Goal: Task Accomplishment & Management: Complete application form

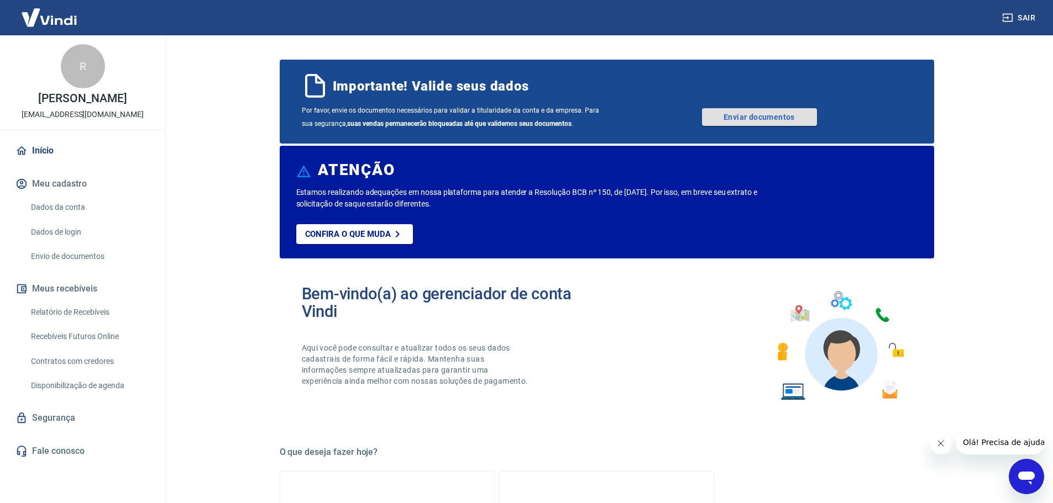
click at [778, 117] on link "Enviar documentos" at bounding box center [759, 117] width 115 height 18
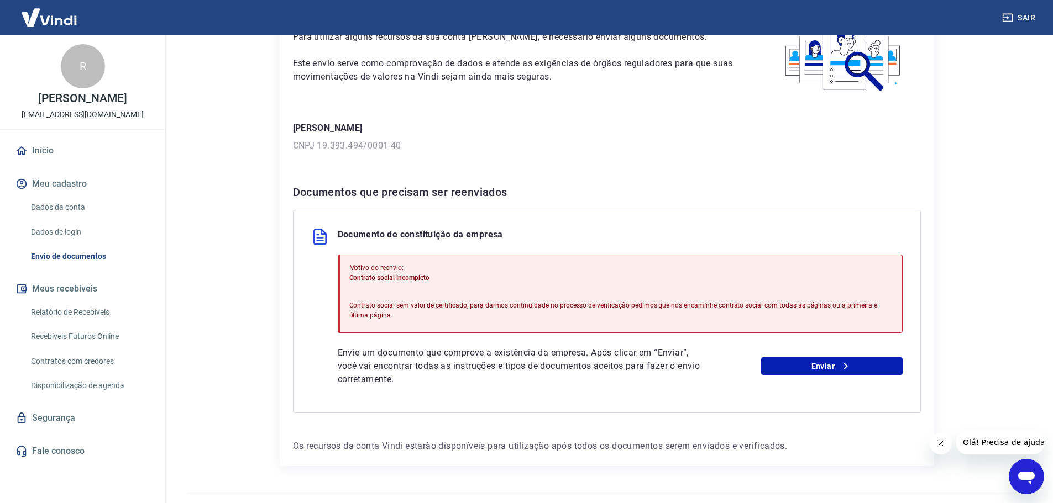
scroll to position [108, 0]
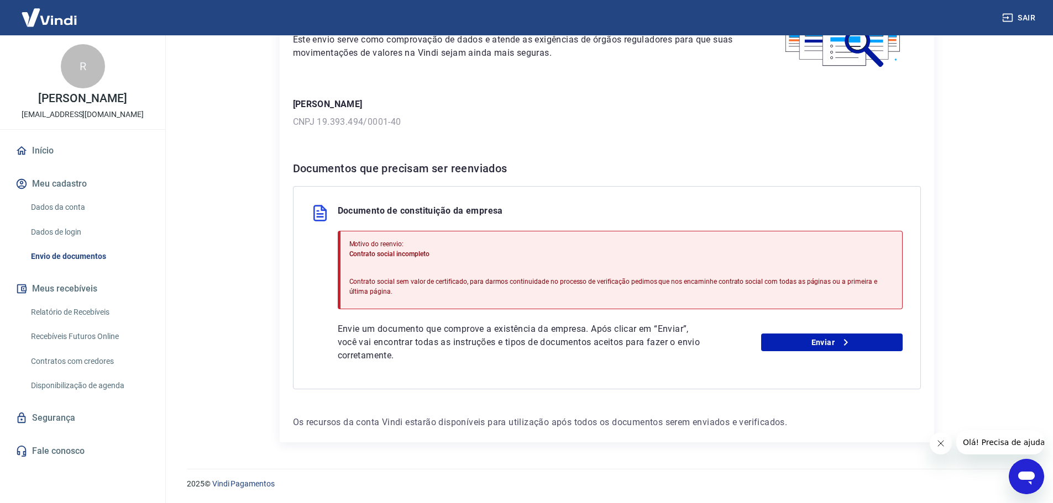
click at [938, 445] on icon "Fechar mensagem da empresa" at bounding box center [940, 443] width 9 height 9
click at [321, 214] on img at bounding box center [320, 213] width 18 height 18
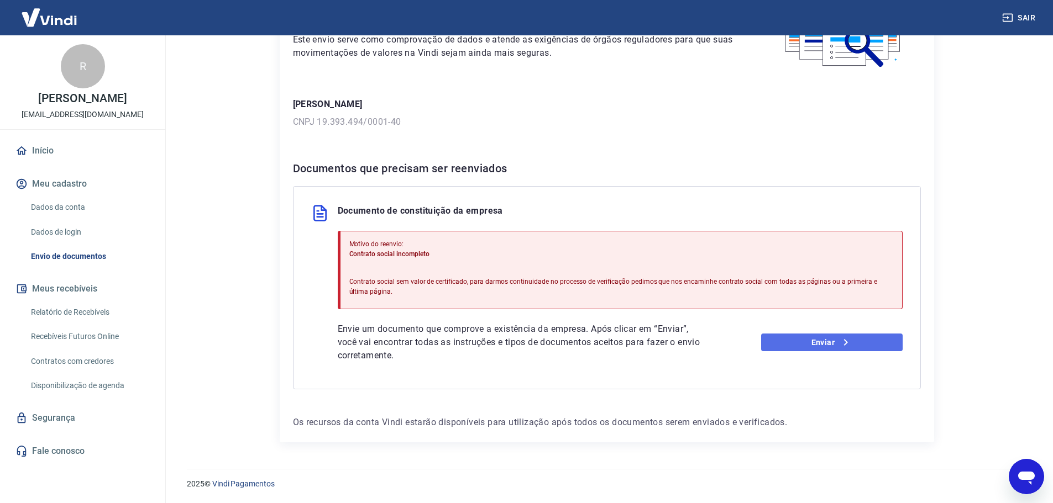
click at [809, 341] on link "Enviar" at bounding box center [831, 343] width 141 height 18
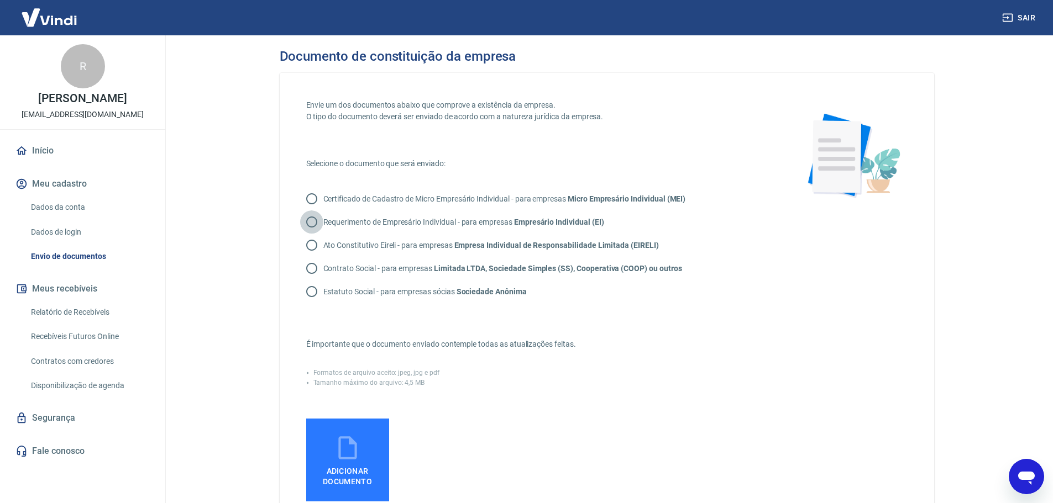
click at [309, 224] on input "Requerimento de Empresário Individual - para empresas Empresário Individual (EI)" at bounding box center [311, 222] width 23 height 23
radio input "true"
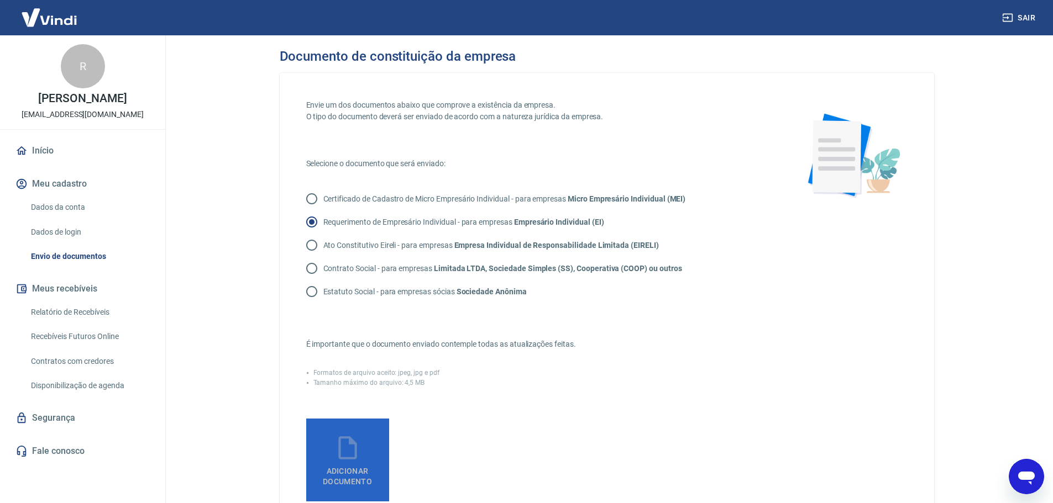
click at [355, 464] on span "Adicionar documento" at bounding box center [348, 474] width 74 height 25
click at [0, 0] on input "Adicionar documento" at bounding box center [0, 0] width 0 height 0
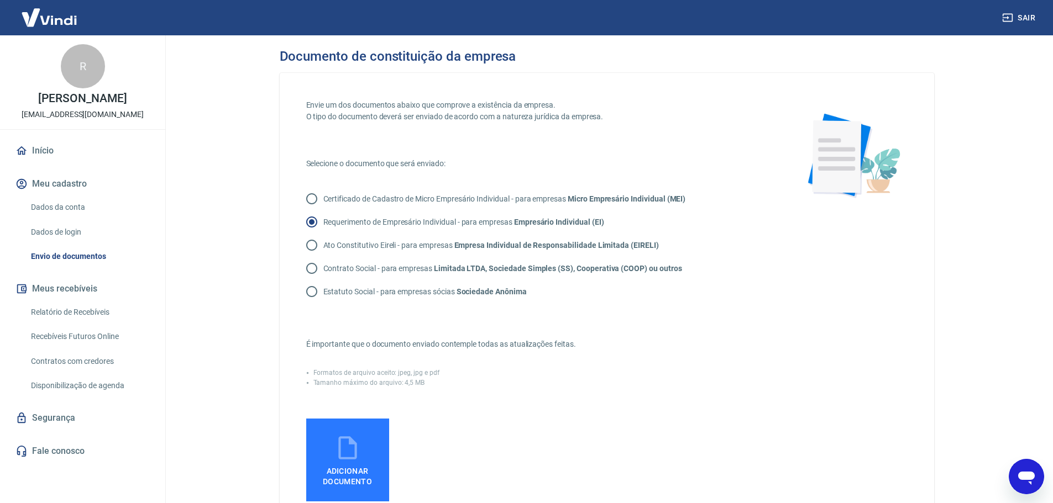
scroll to position [245, 0]
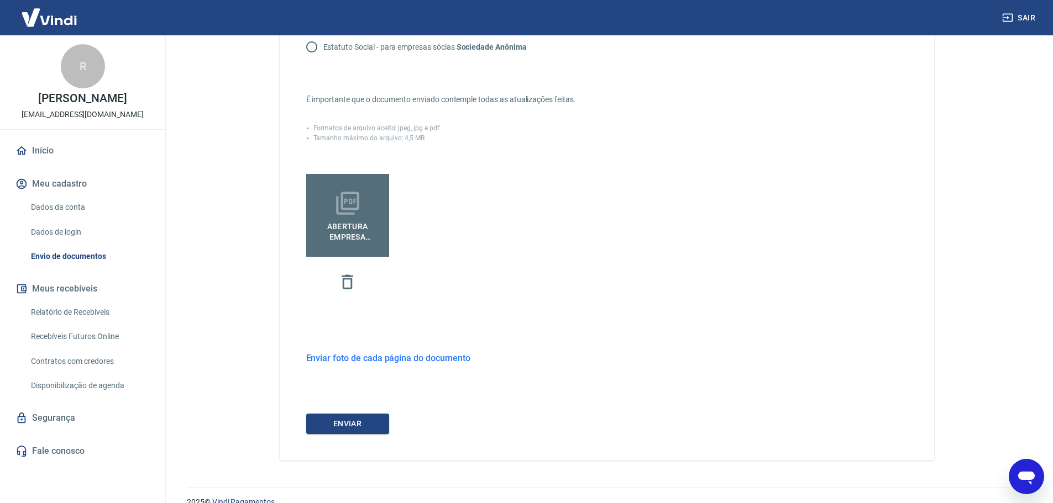
click at [363, 357] on h6 "Enviar foto de cada página do documento" at bounding box center [388, 358] width 164 height 14
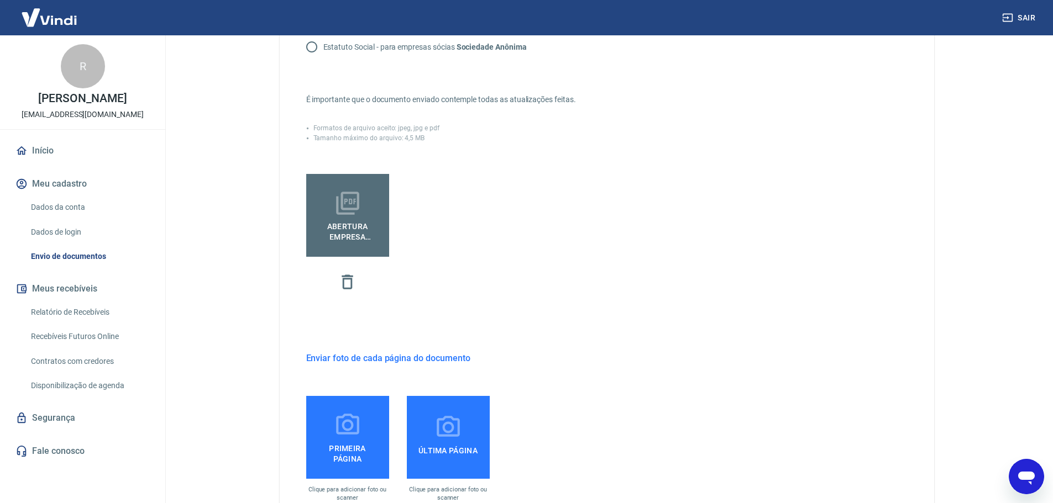
click at [351, 424] on icon at bounding box center [347, 424] width 23 height 21
click at [0, 0] on input "Primeira página" at bounding box center [0, 0] width 0 height 0
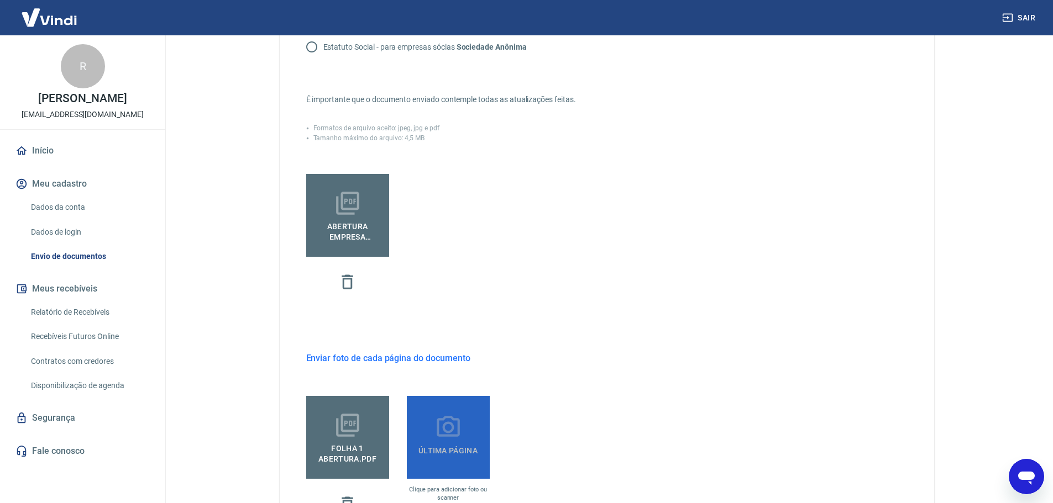
click at [428, 435] on label "Última página" at bounding box center [448, 437] width 83 height 83
click at [0, 0] on input "Última página" at bounding box center [0, 0] width 0 height 0
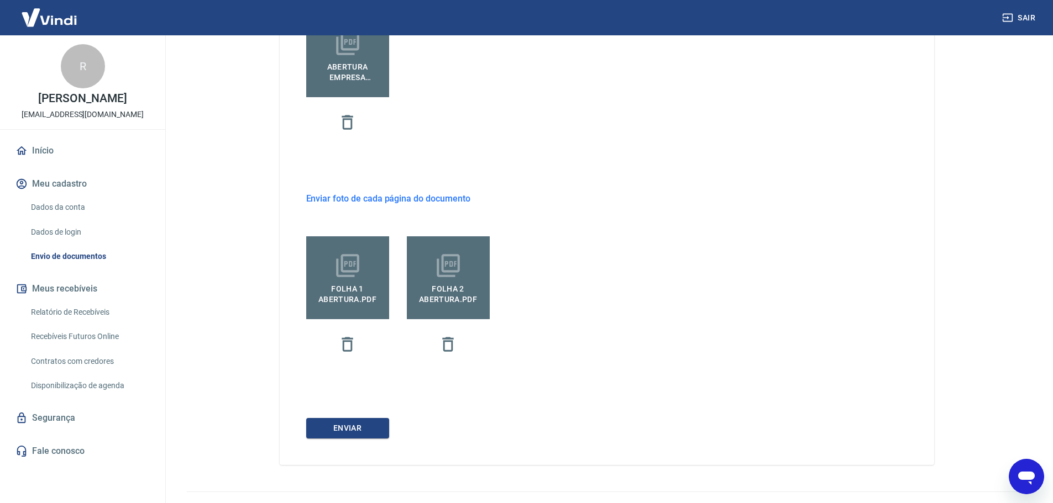
scroll to position [427, 0]
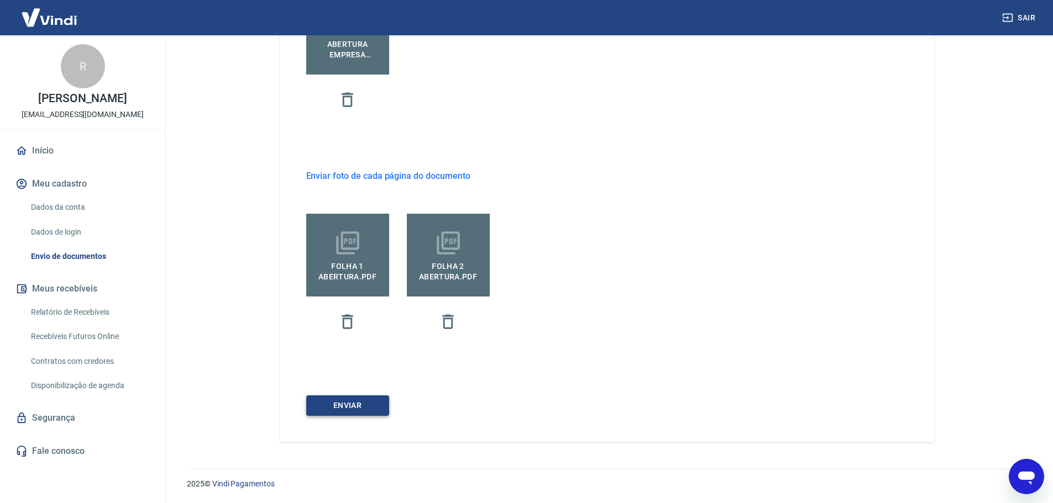
click at [323, 406] on button "ENVIAR" at bounding box center [347, 406] width 83 height 20
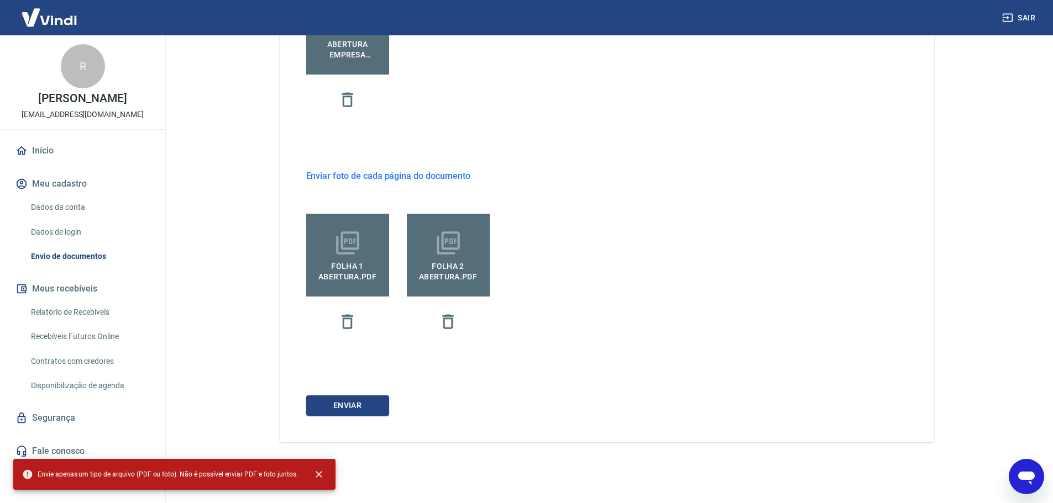
click at [447, 408] on div "ENVIAR" at bounding box center [606, 406] width 601 height 20
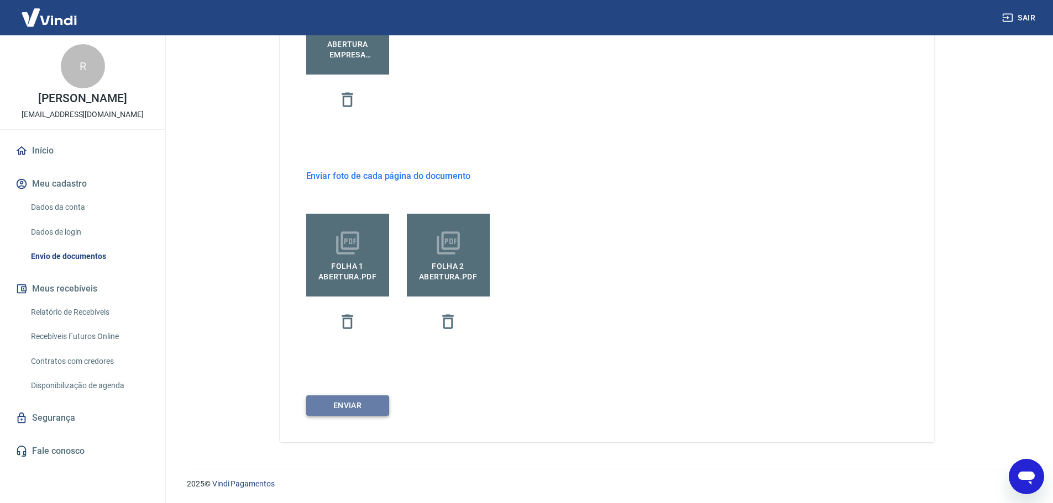
click at [364, 407] on button "ENVIAR" at bounding box center [347, 406] width 83 height 20
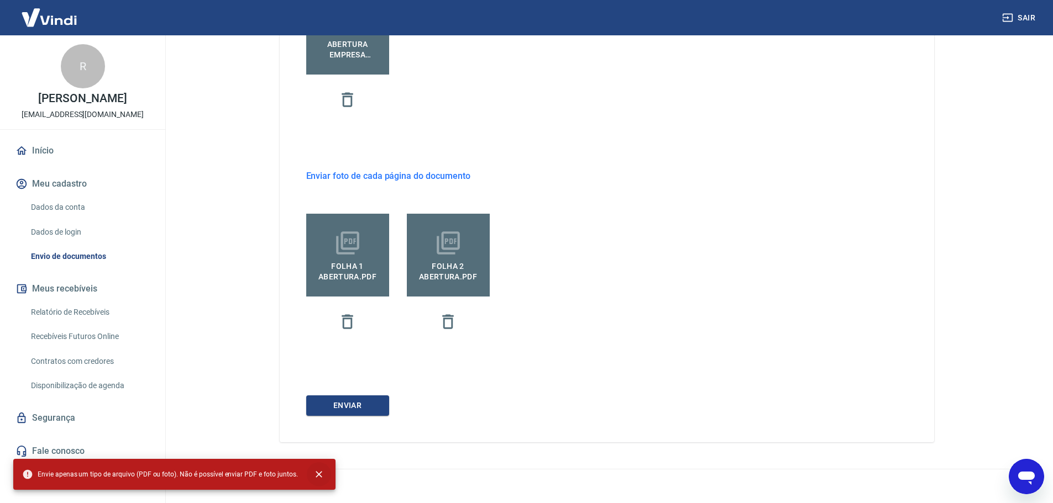
click at [316, 474] on icon "close" at bounding box center [319, 474] width 7 height 7
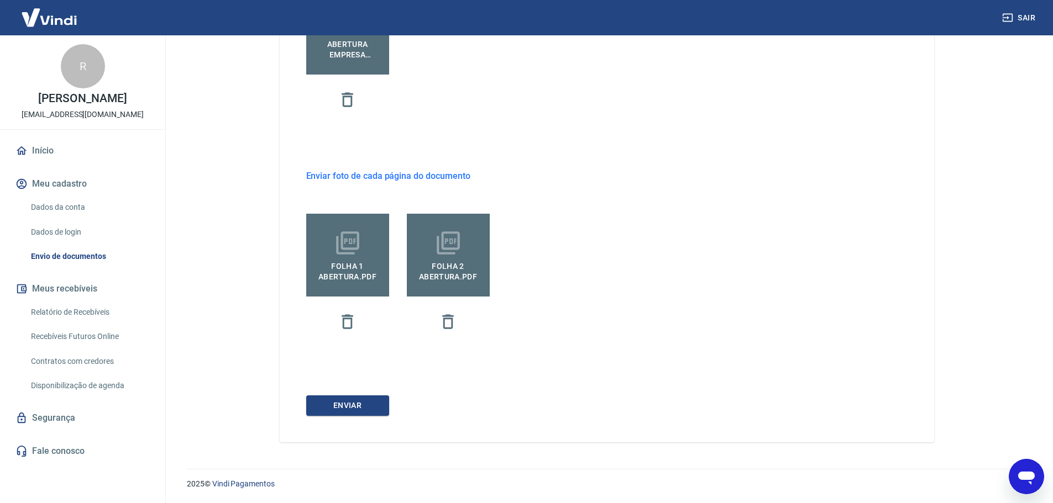
scroll to position [169, 0]
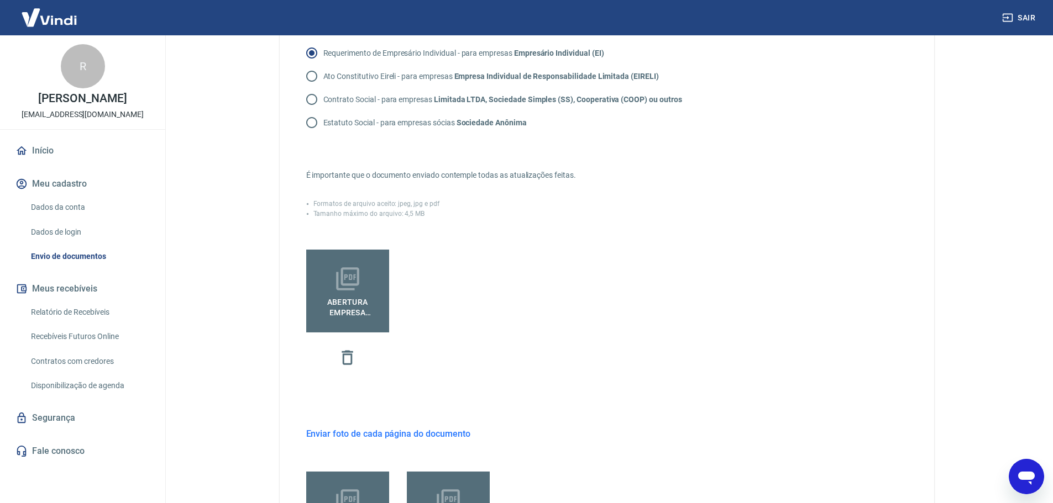
click at [339, 312] on span "Abertura Empresa Vaucher.pdf" at bounding box center [348, 305] width 74 height 25
click at [0, 0] on input "Abertura Empresa Vaucher.pdf" at bounding box center [0, 0] width 0 height 0
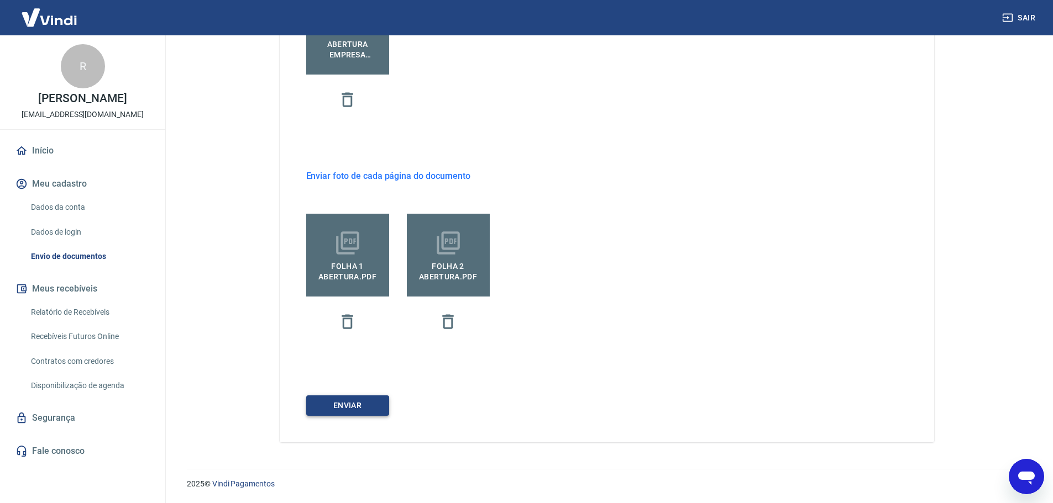
click at [364, 409] on button "ENVIAR" at bounding box center [347, 406] width 83 height 20
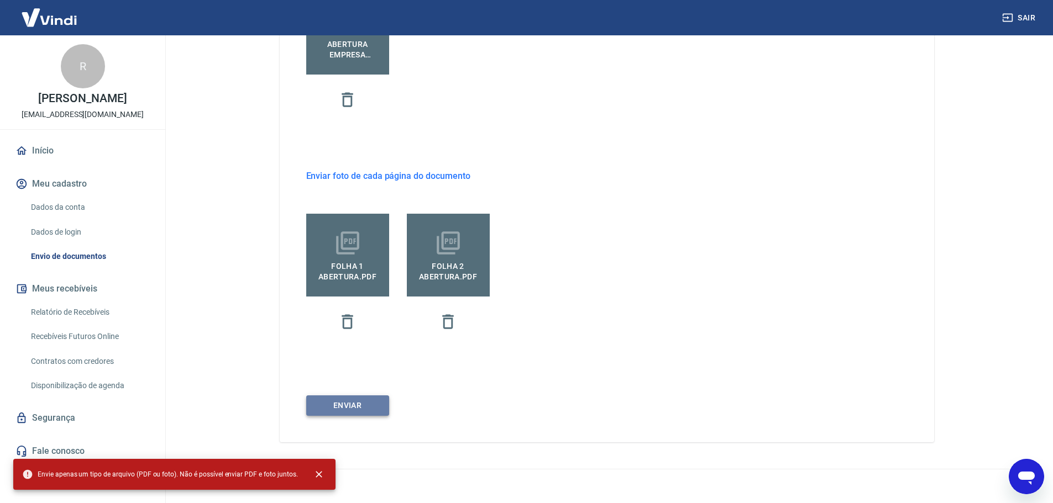
click at [365, 406] on button "ENVIAR" at bounding box center [347, 406] width 83 height 20
click at [317, 472] on icon "close" at bounding box center [318, 474] width 11 height 11
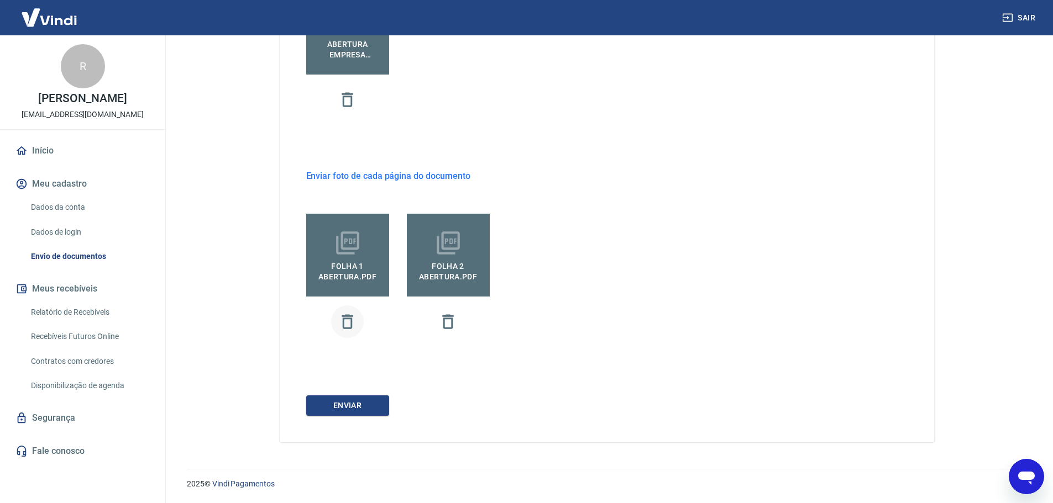
click at [348, 321] on icon "button" at bounding box center [347, 321] width 19 height 19
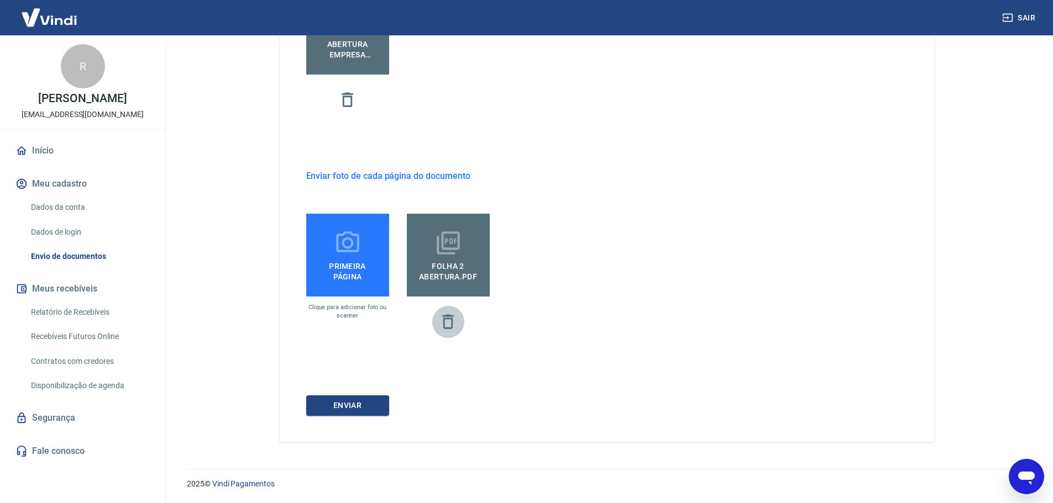
click at [451, 326] on icon "button" at bounding box center [447, 321] width 19 height 19
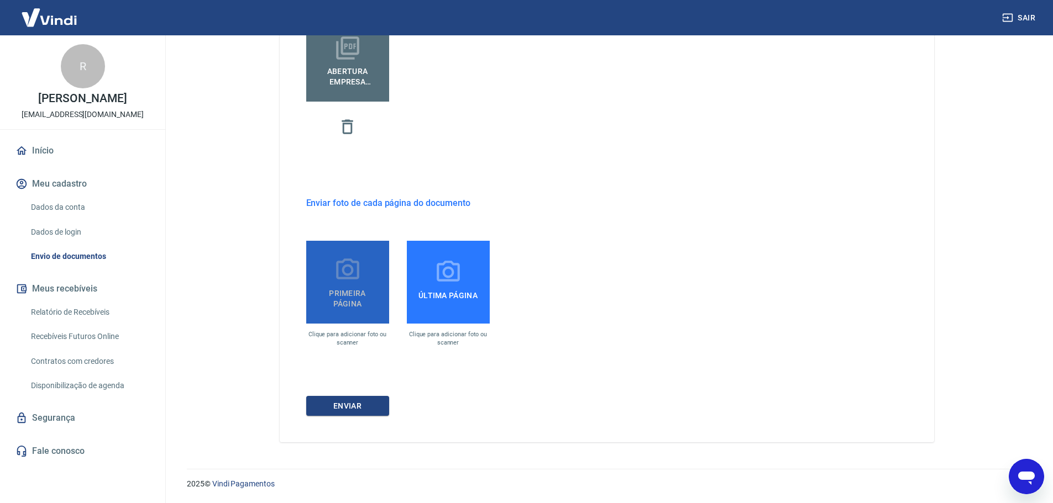
click at [347, 290] on span "Primeira página" at bounding box center [348, 296] width 74 height 25
click at [0, 0] on input "Primeira página" at bounding box center [0, 0] width 0 height 0
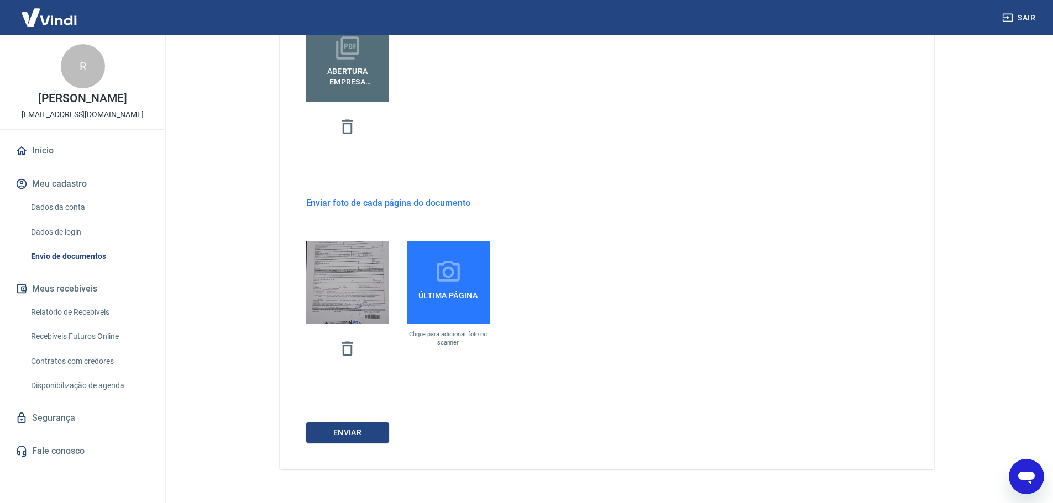
click at [459, 289] on span "Última página" at bounding box center [448, 296] width 68 height 20
click at [0, 0] on input "Última página" at bounding box center [0, 0] width 0 height 0
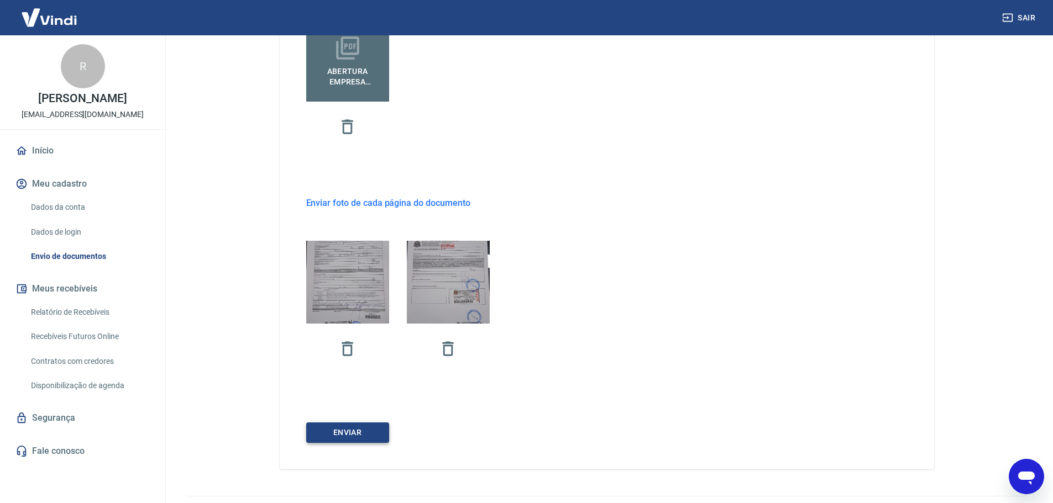
click at [368, 423] on button "ENVIAR" at bounding box center [347, 433] width 83 height 20
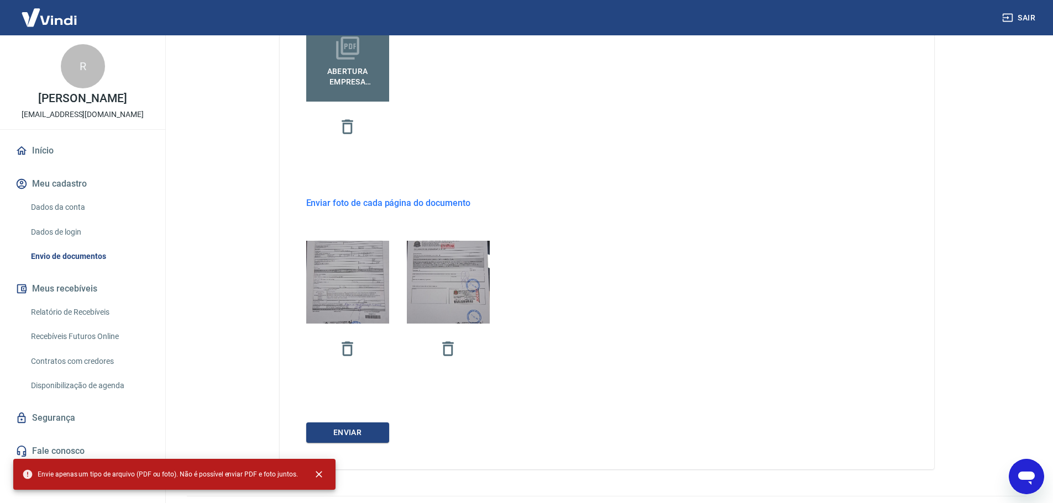
scroll to position [142, 0]
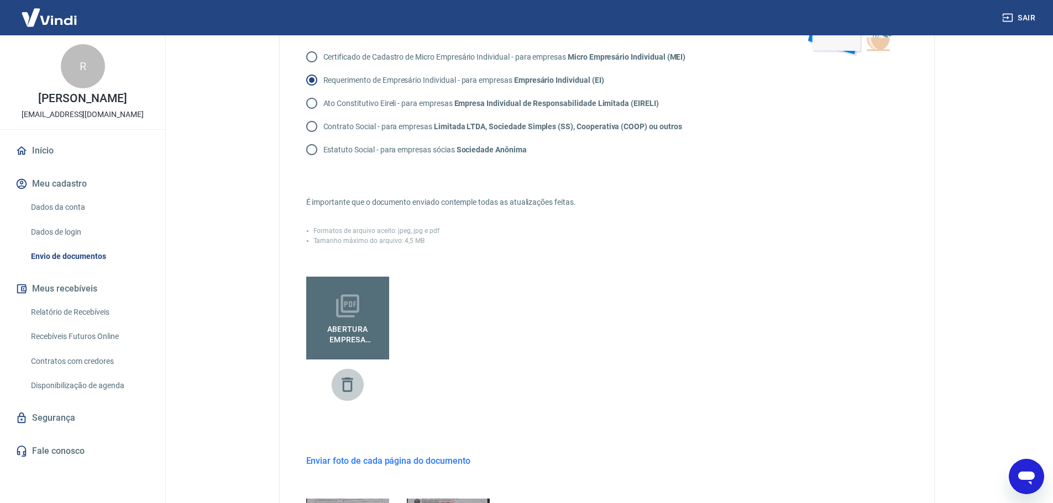
click at [348, 386] on icon "button" at bounding box center [347, 384] width 19 height 19
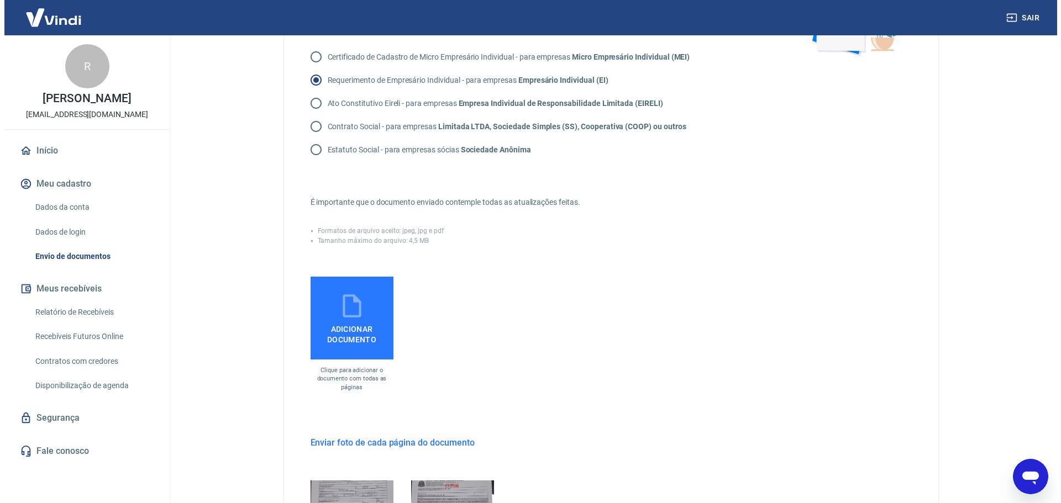
scroll to position [400, 0]
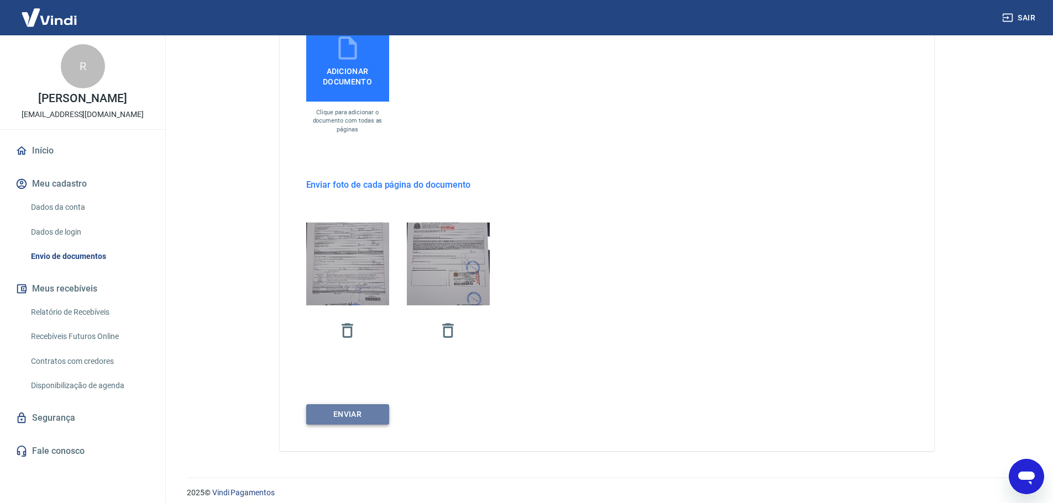
click at [369, 413] on button "ENVIAR" at bounding box center [347, 415] width 83 height 20
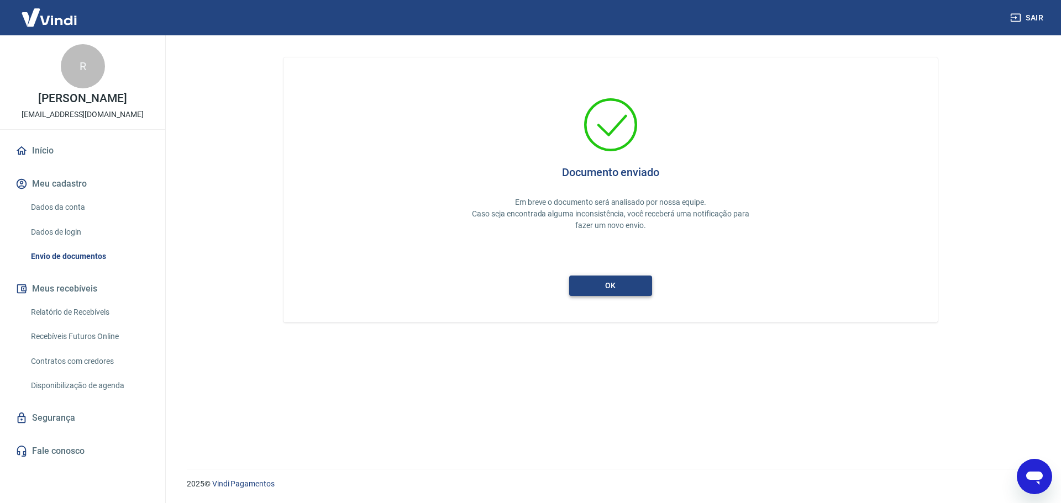
click at [603, 288] on button "ok" at bounding box center [610, 286] width 83 height 20
